Goal: Information Seeking & Learning: Check status

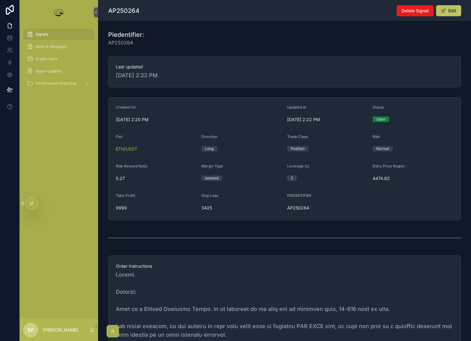
scroll to position [214, 0]
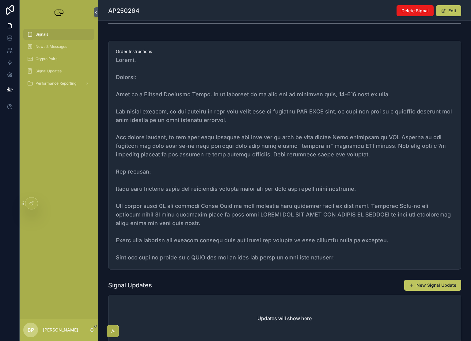
click at [38, 31] on div "Signals" at bounding box center [59, 34] width 64 height 10
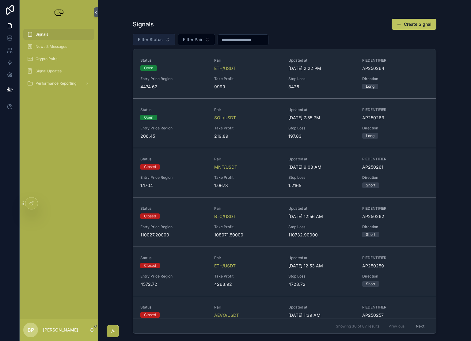
click at [156, 41] on span "Filter Status" at bounding box center [150, 39] width 25 height 6
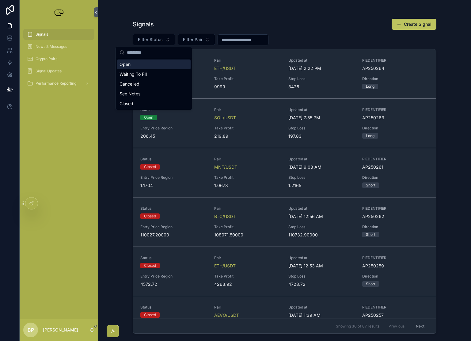
click at [130, 63] on div "Open" at bounding box center [154, 64] width 74 height 10
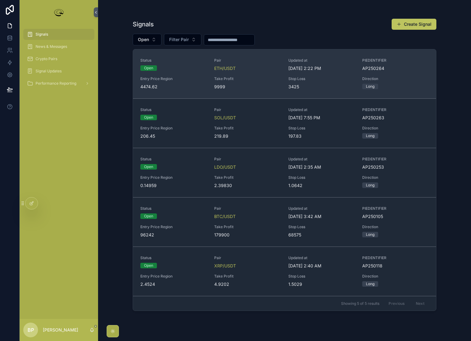
click at [271, 76] on div "Status Open Pair ETH/USDT Updated at [DATE] 2:22 PM PIEDENTIFIER AP250264 Entry…" at bounding box center [284, 74] width 288 height 32
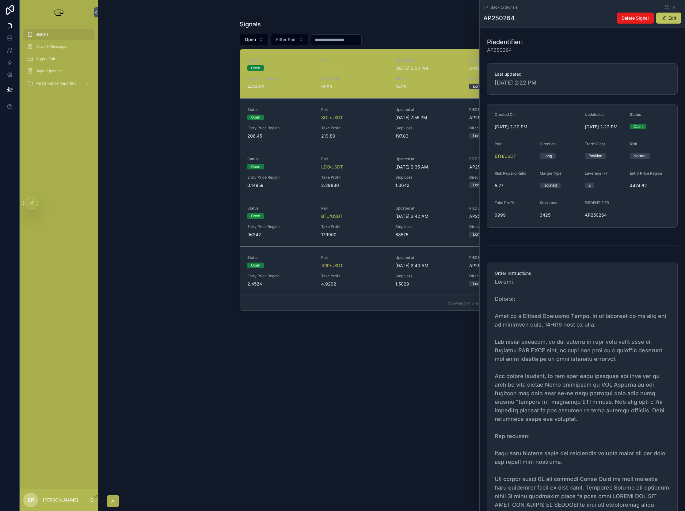
drag, startPoint x: 452, startPoint y: 3, endPoint x: 303, endPoint y: 339, distance: 367.3
click at [303, 339] on div "Signals Create Signal Open Filter Pair Status Open Pair ETH/USDT Updated at [DA…" at bounding box center [392, 259] width 304 height 489
